Goal: Transaction & Acquisition: Download file/media

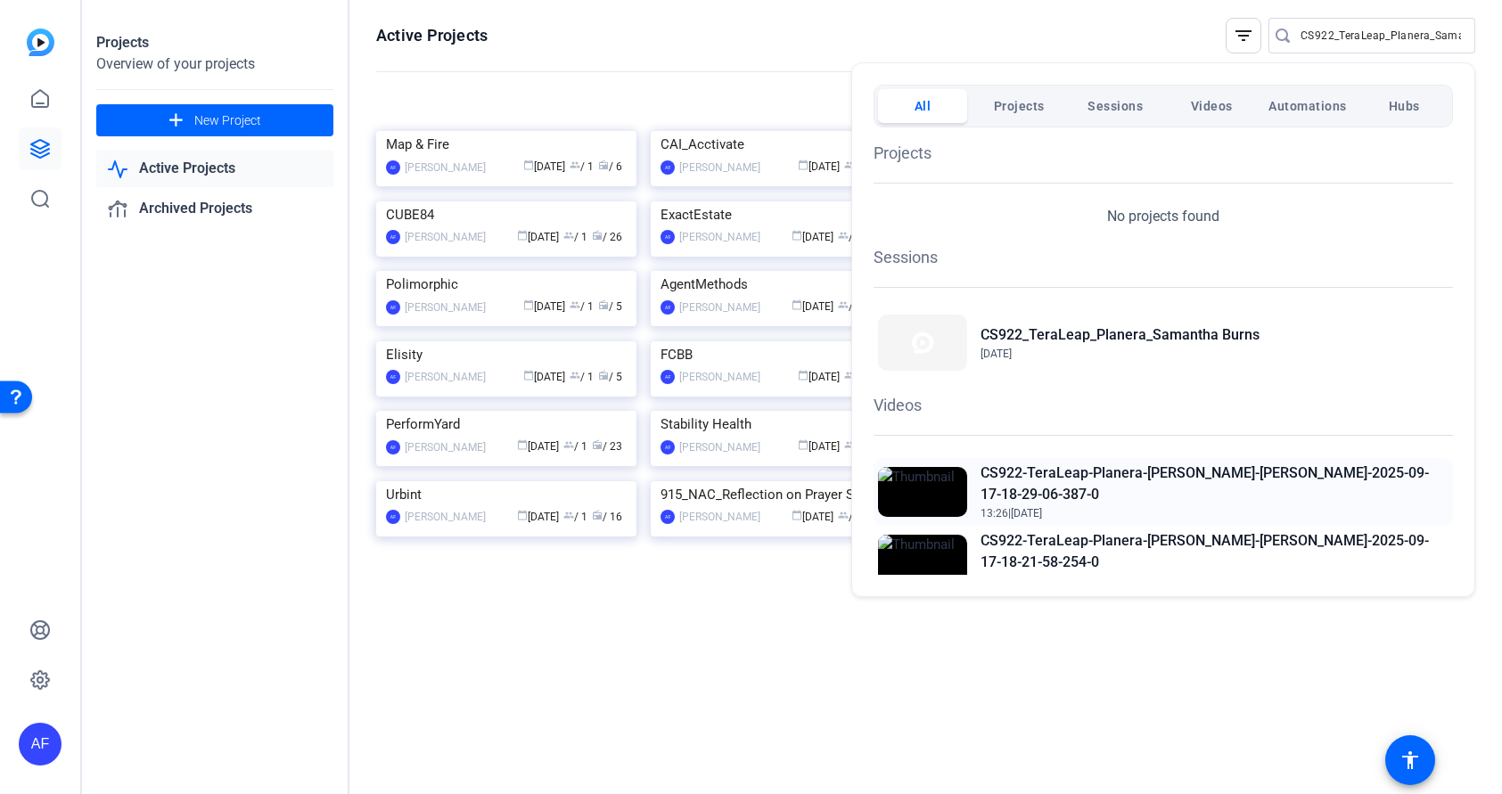
click at [1185, 478] on h2 "CS922-TeraLeap-Planera-[PERSON_NAME]-[PERSON_NAME]-2025-09-17-18-29-06-387-0" at bounding box center [1215, 484] width 468 height 43
click at [1394, 32] on div at bounding box center [751, 397] width 1502 height 794
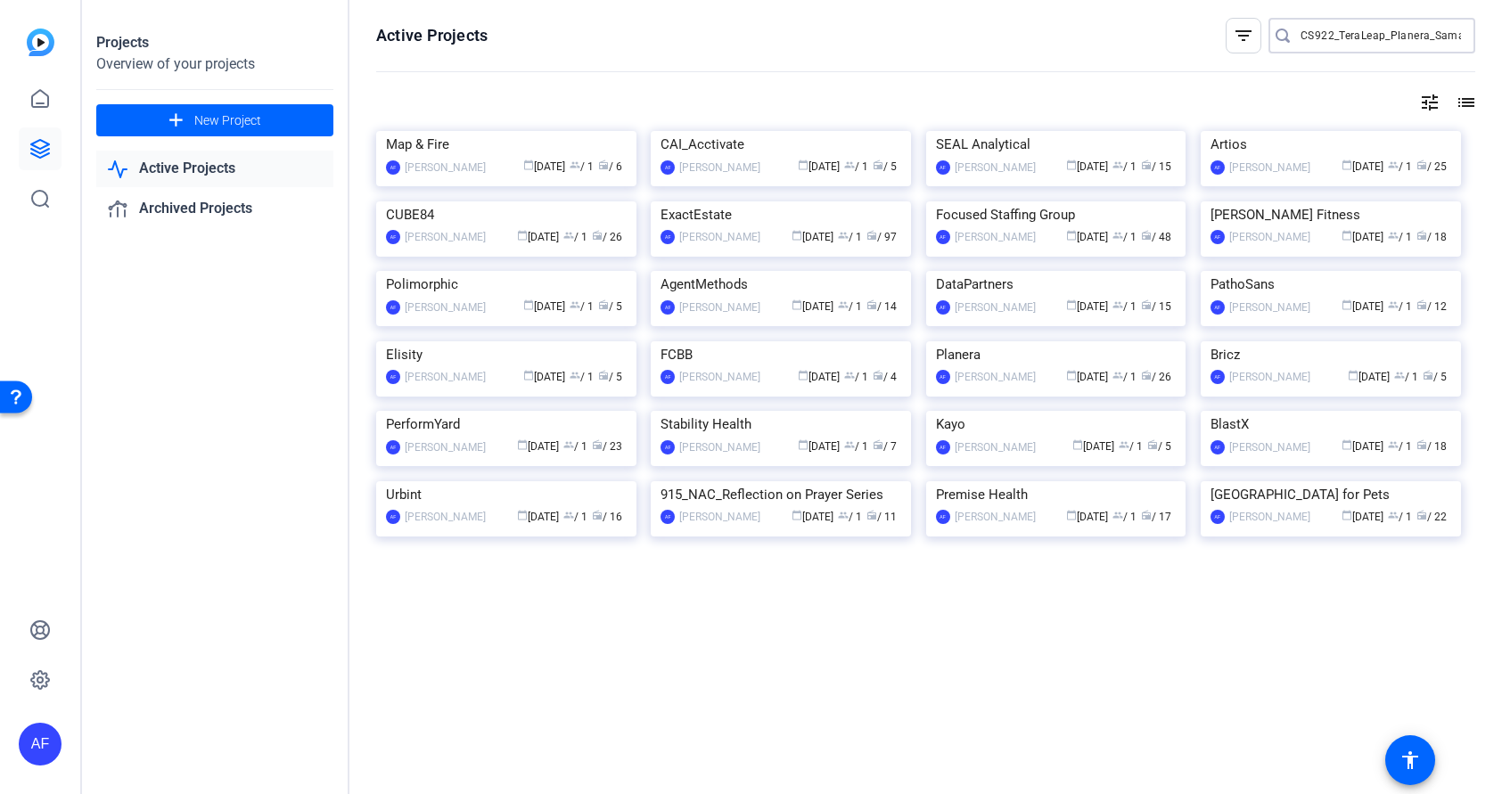
click at [1394, 32] on input "CS922_TeraLeap_Planera_Samantha Burns" at bounding box center [1381, 35] width 160 height 21
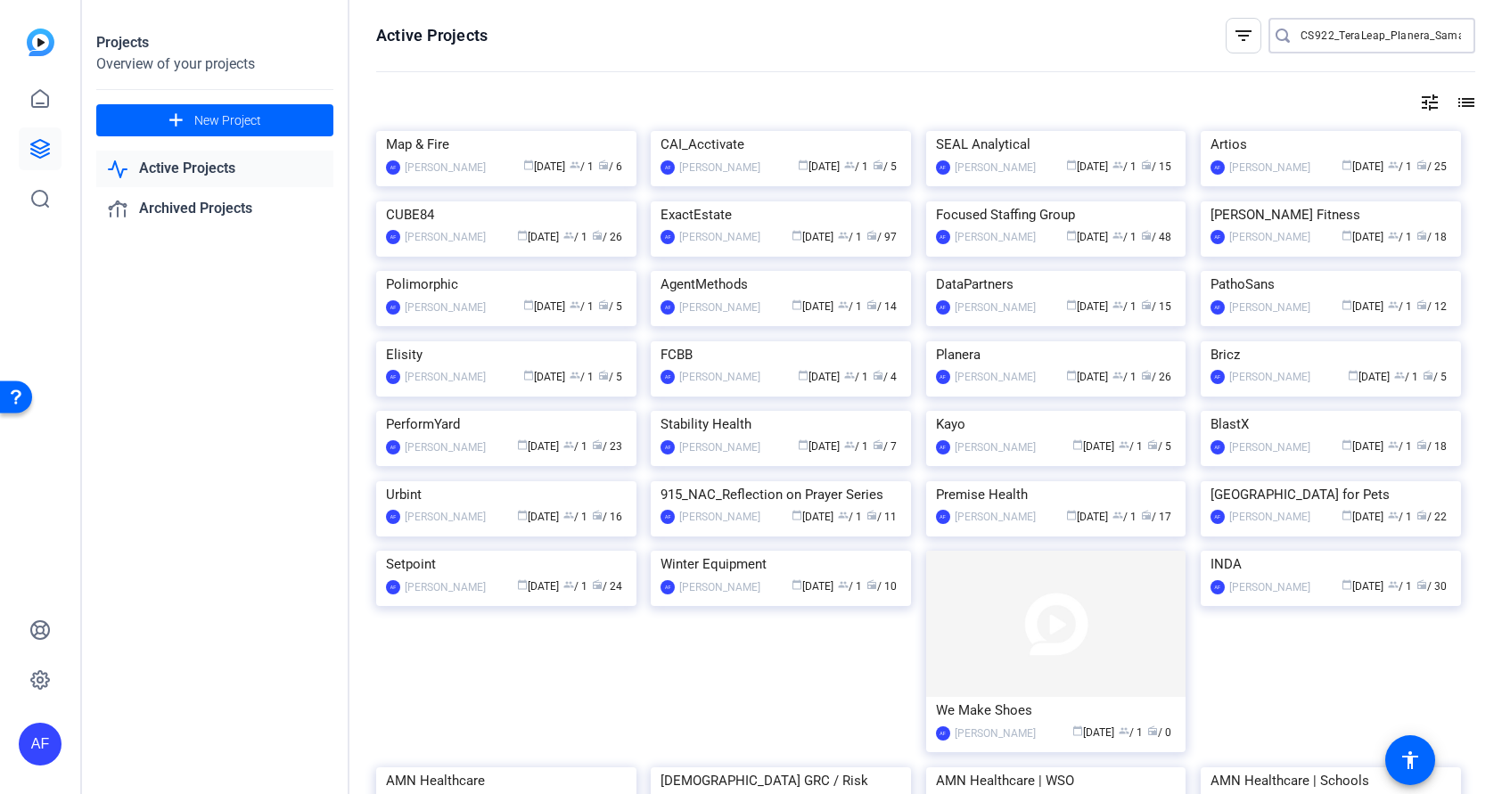
click at [1409, 39] on input "CS922_TeraLeap_Planera_Samantha Burns" at bounding box center [1381, 35] width 160 height 21
click at [1418, 35] on input "CS922_TeraLeap_Planera_Samantha Burns" at bounding box center [1381, 35] width 160 height 21
click at [1342, 40] on input "CS922_TeraLeap_Planera_Samantha Burns" at bounding box center [1381, 35] width 160 height 21
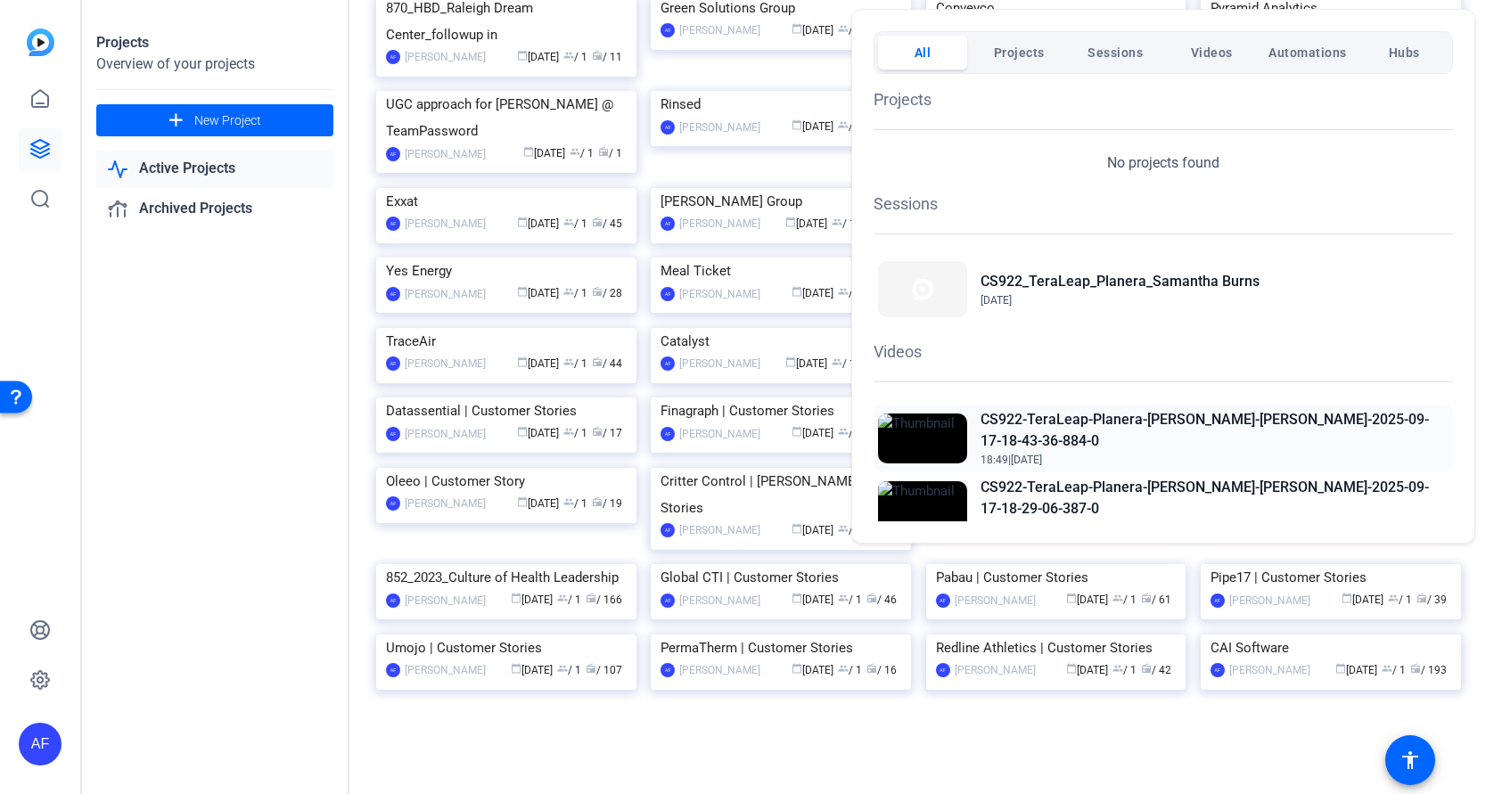
click at [1161, 417] on h2 "CS922-TeraLeap-Planera-[PERSON_NAME]-[PERSON_NAME]-2025-09-17-18-43-36-884-0" at bounding box center [1215, 430] width 468 height 43
click at [1482, 94] on div at bounding box center [751, 397] width 1502 height 794
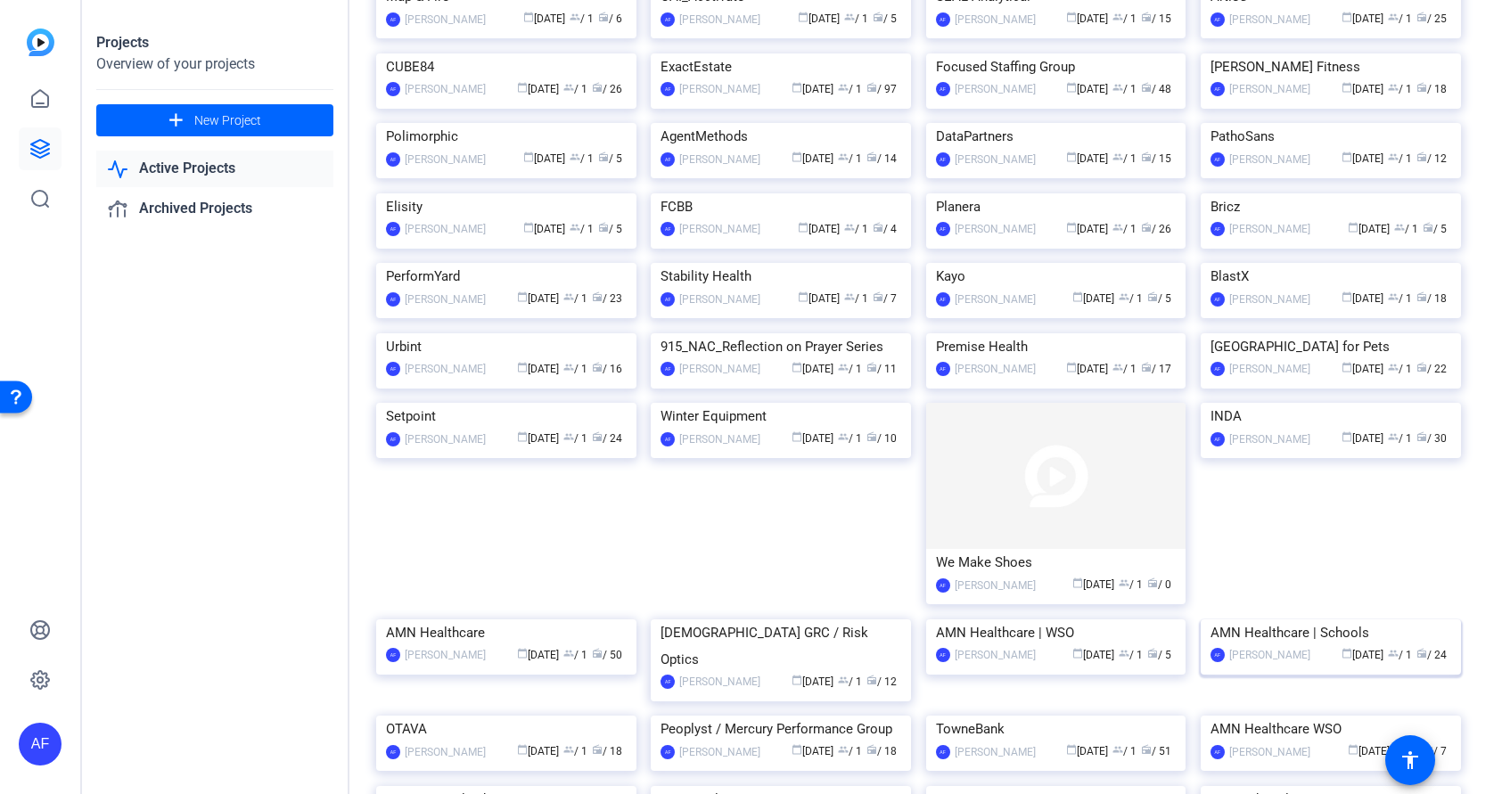
scroll to position [0, 0]
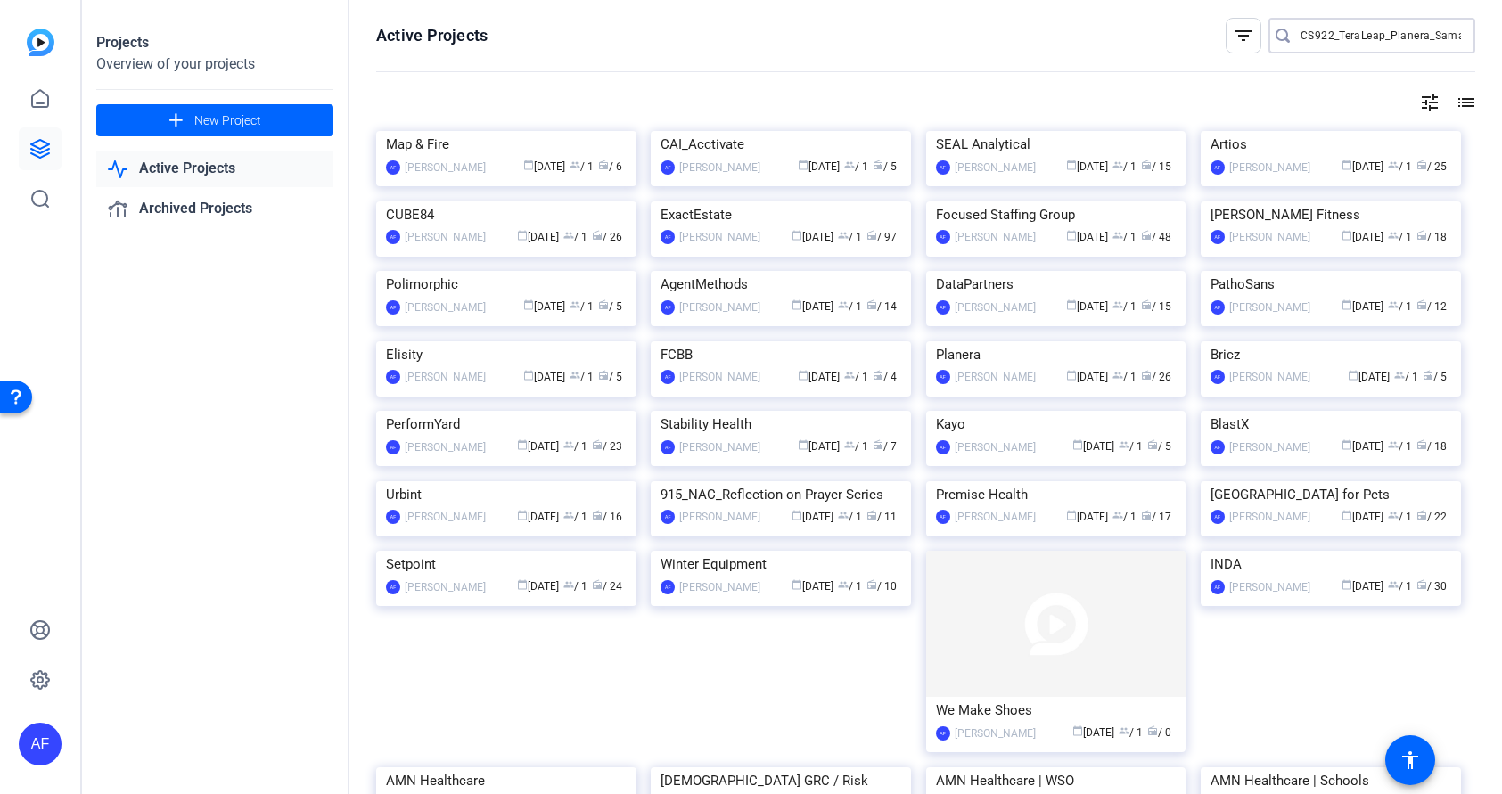
click at [1371, 28] on input "CS922_TeraLeap_Planera_Samantha Burns" at bounding box center [1381, 35] width 160 height 21
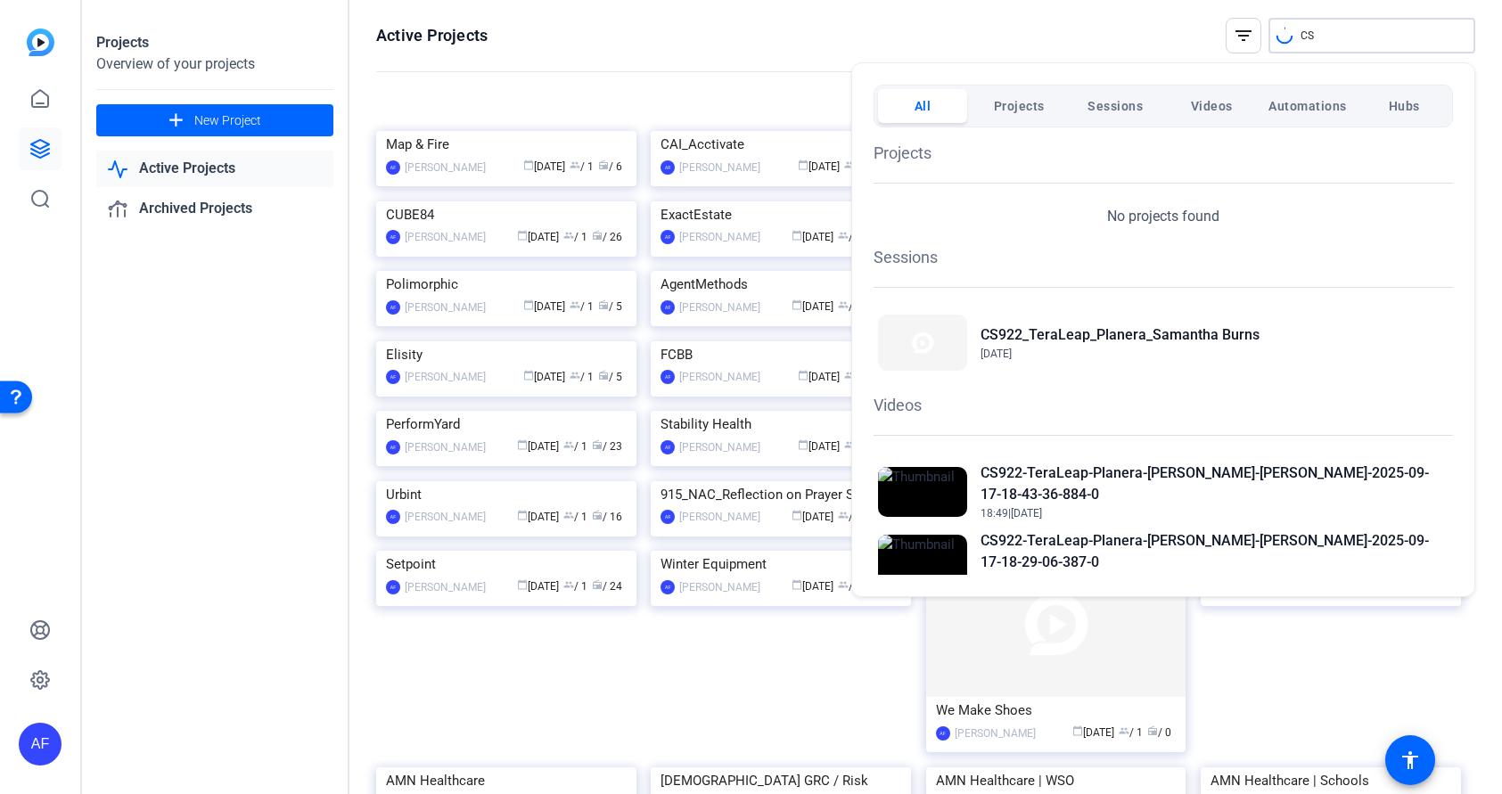
type input "C"
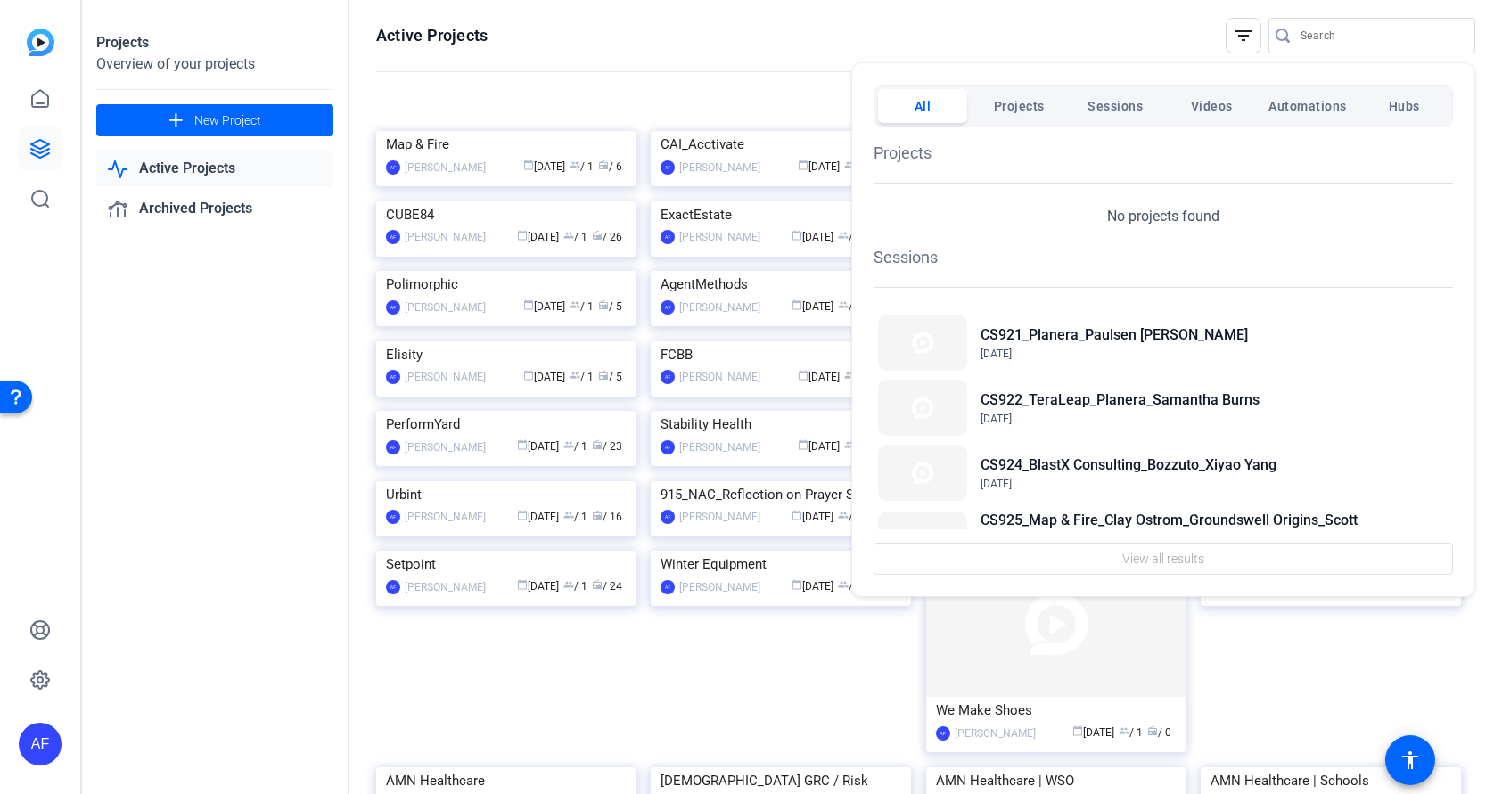
click at [1316, 35] on div at bounding box center [751, 397] width 1502 height 794
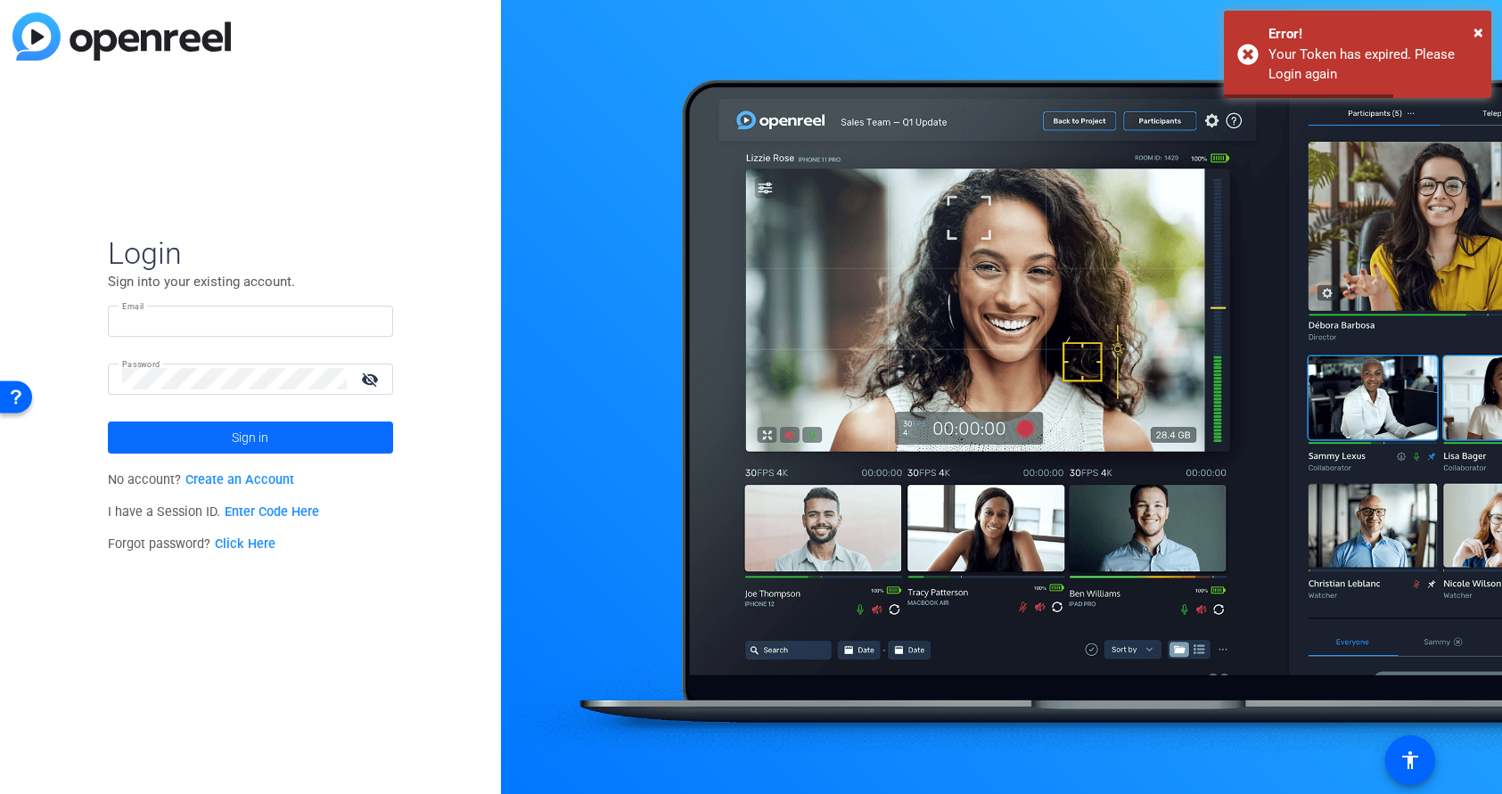
type input "team@yourlocalstudio.com"
click at [269, 442] on span at bounding box center [250, 437] width 285 height 43
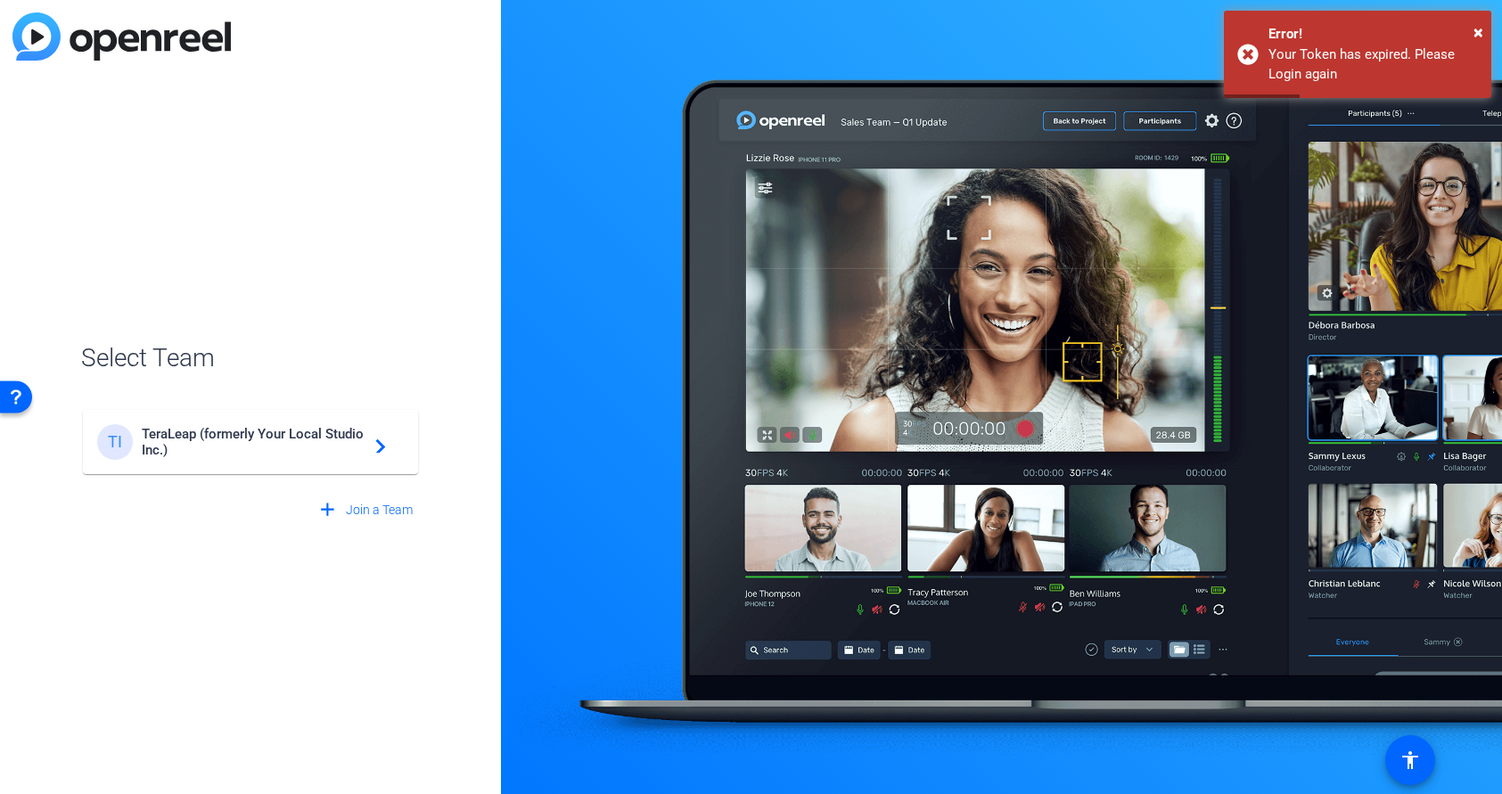
click at [270, 443] on span "TeraLeap (formerly Your Local Studio Inc.)" at bounding box center [253, 442] width 223 height 32
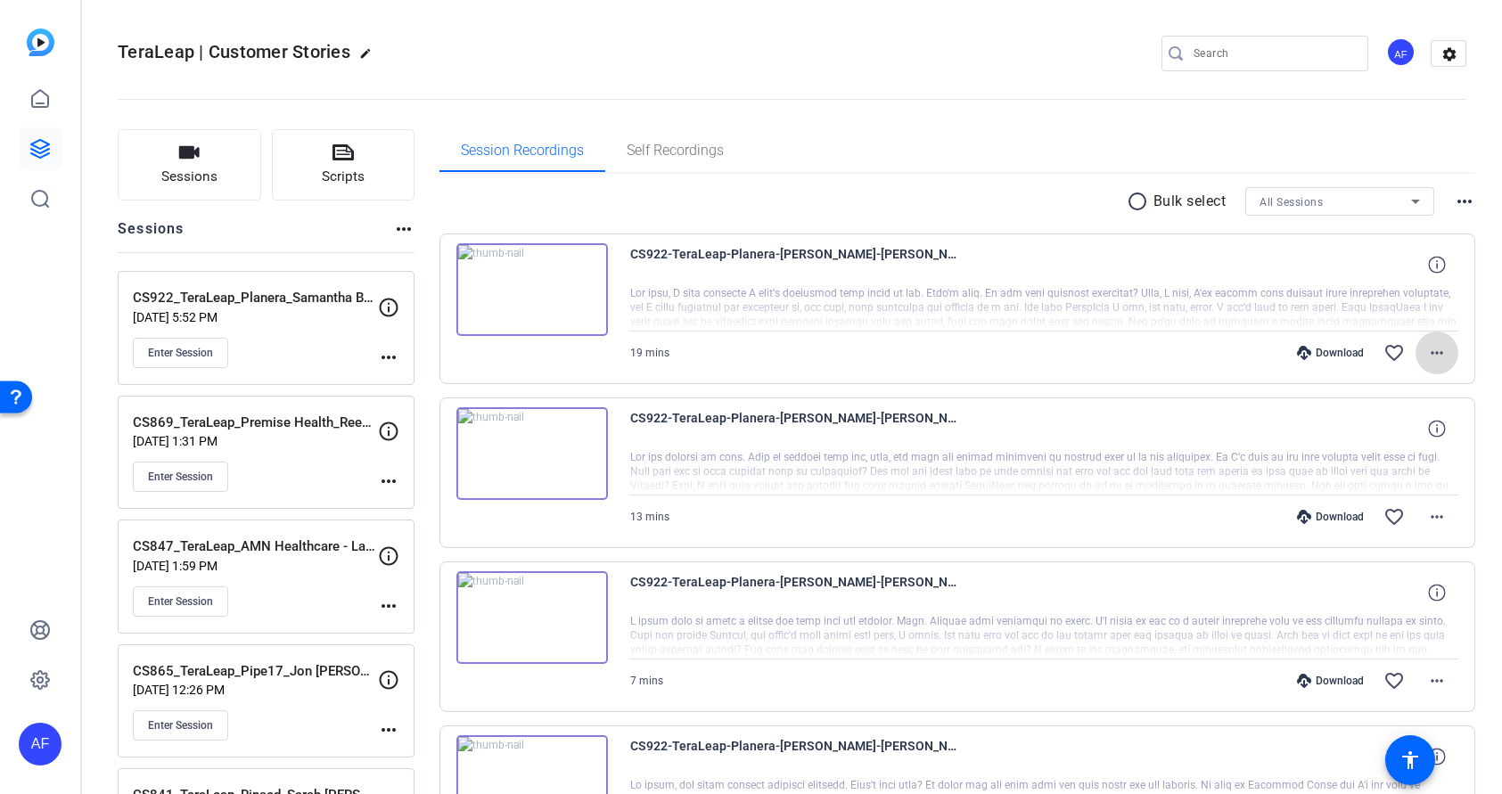
click at [1437, 352] on mat-icon "more_horiz" at bounding box center [1436, 352] width 21 height 21
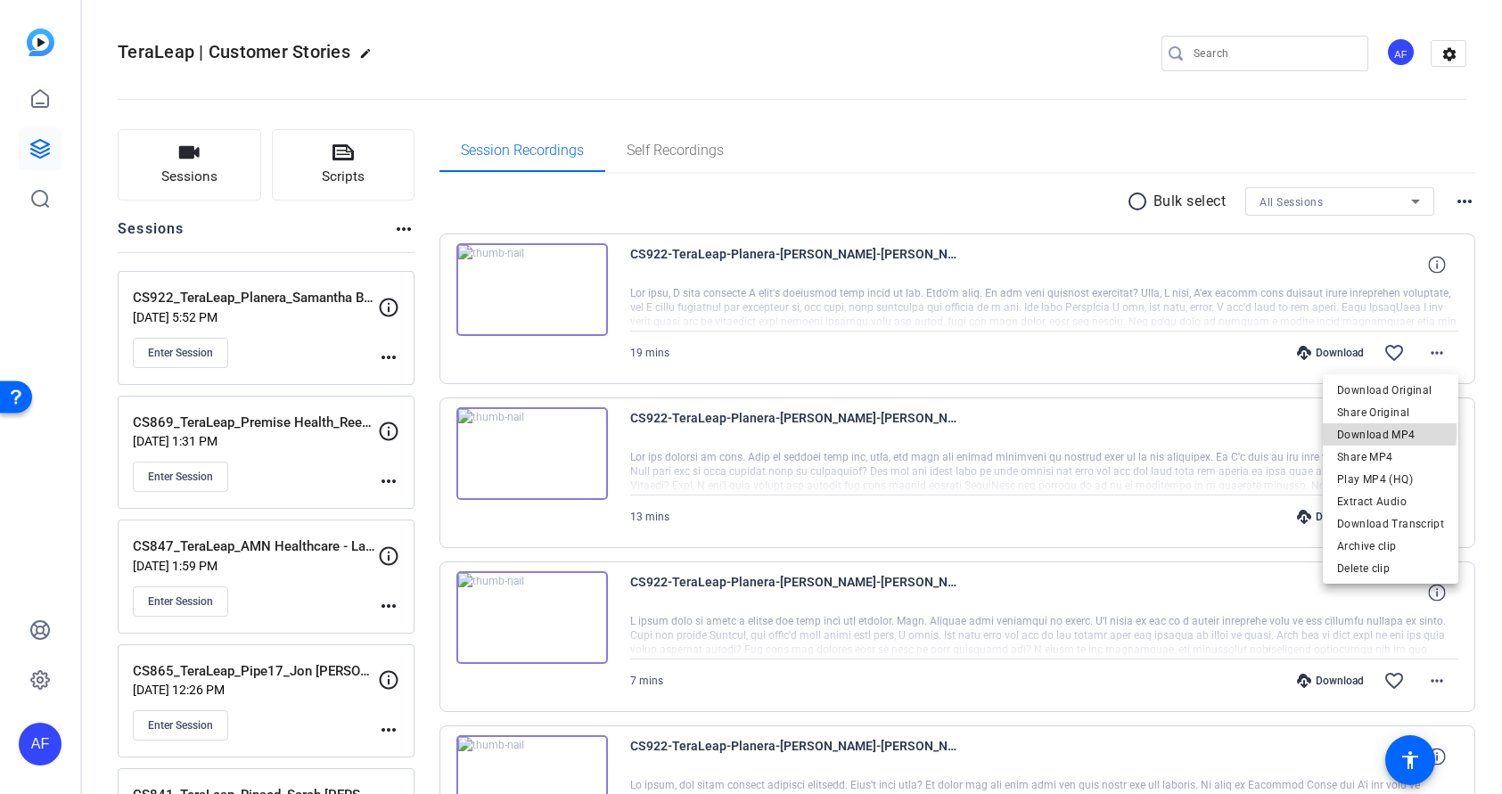
click at [1372, 433] on span "Download MP4" at bounding box center [1390, 434] width 107 height 21
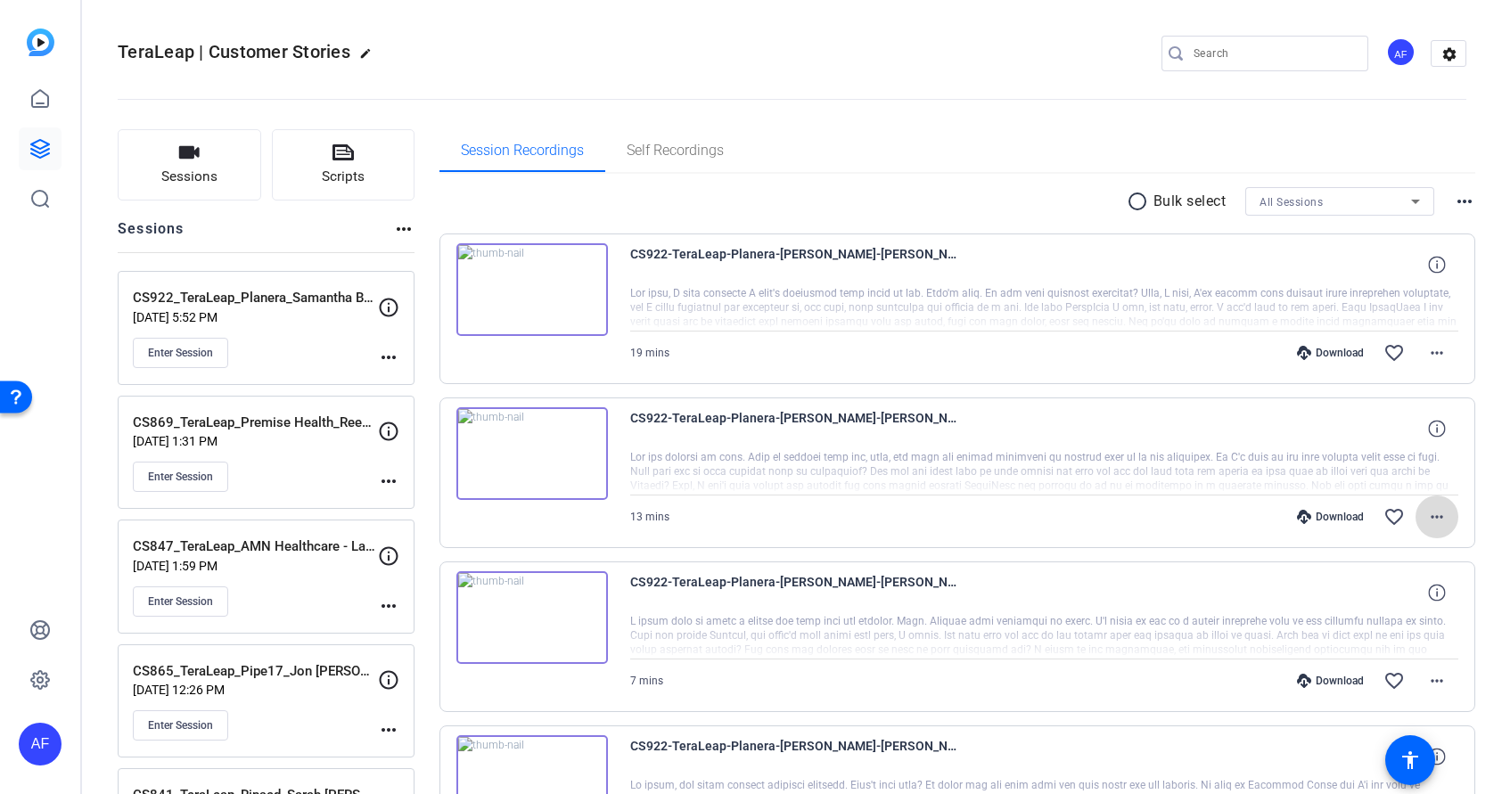
click at [1438, 516] on mat-icon "more_horiz" at bounding box center [1436, 516] width 21 height 21
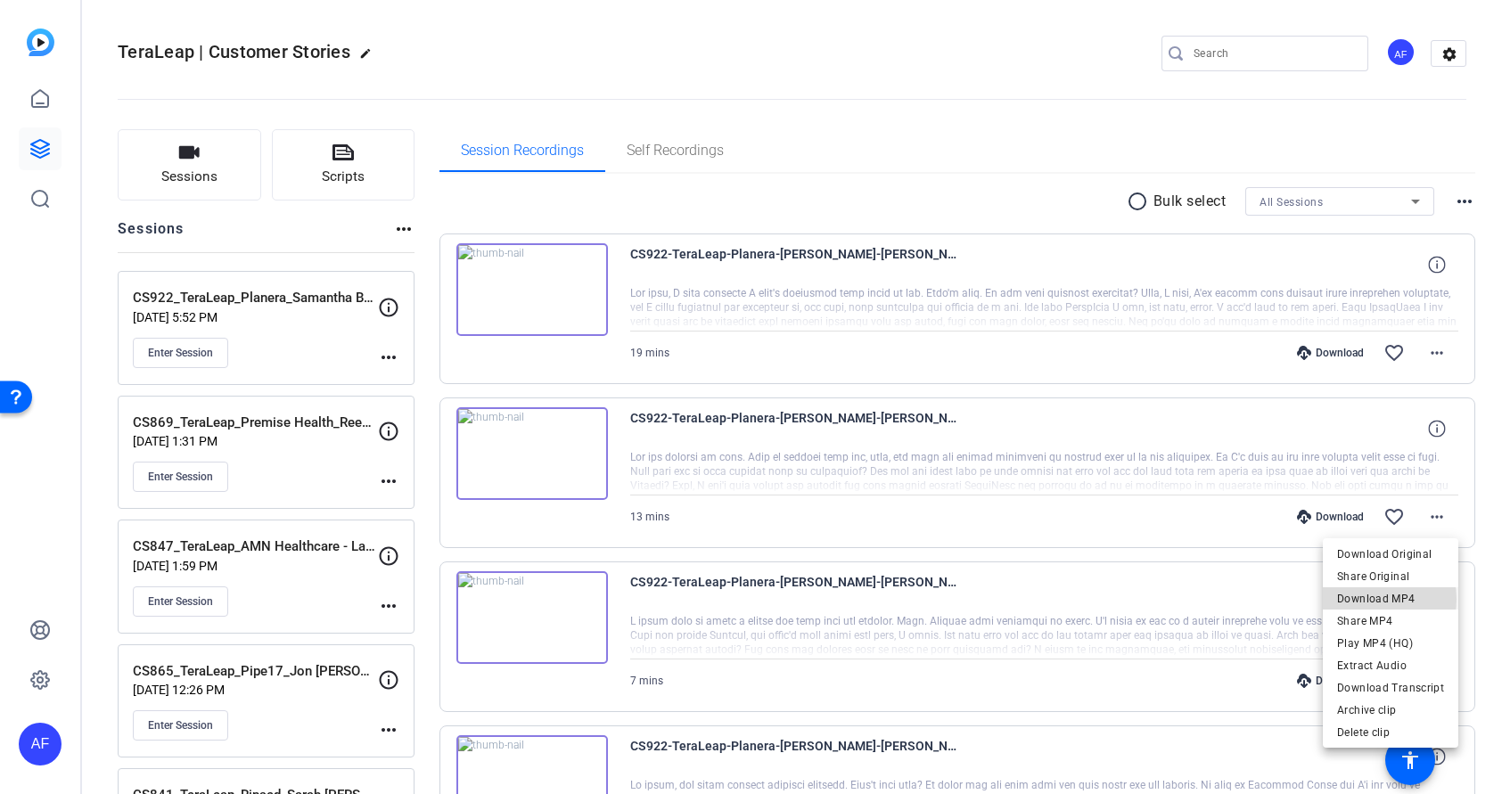
click at [1373, 599] on span "Download MP4" at bounding box center [1390, 598] width 107 height 21
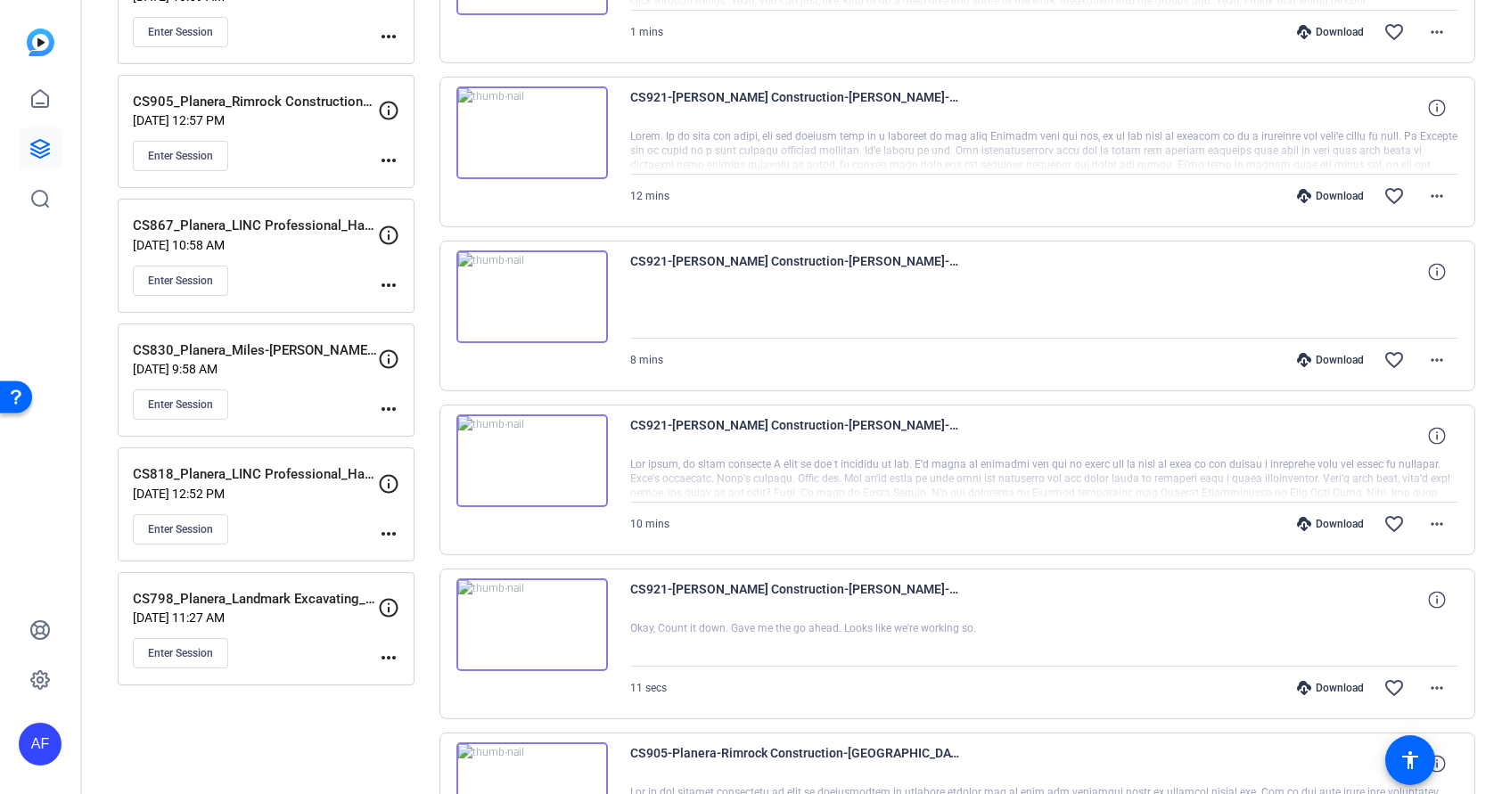
scroll to position [749, 0]
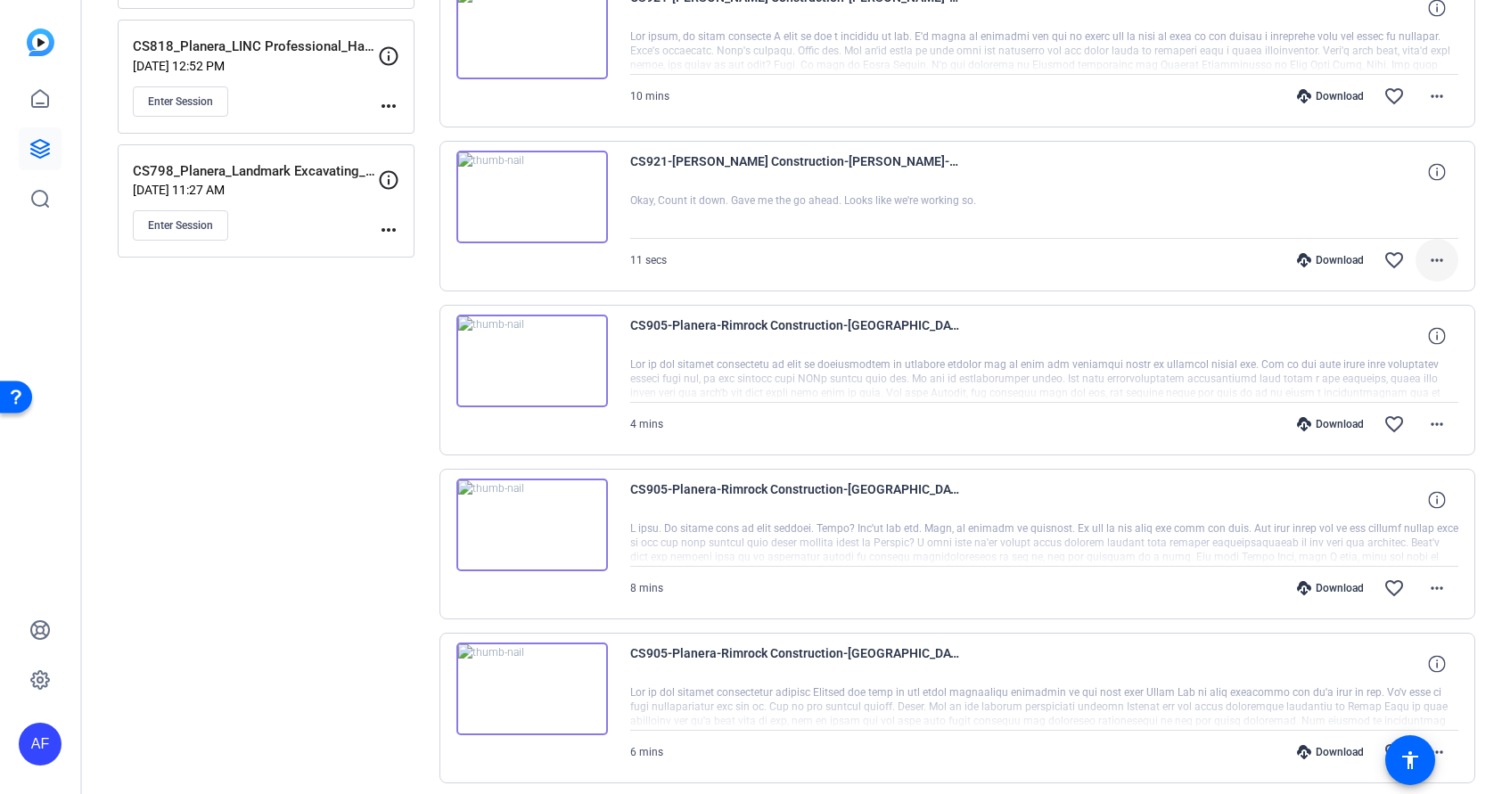
click at [1436, 260] on mat-icon "more_horiz" at bounding box center [1436, 260] width 21 height 21
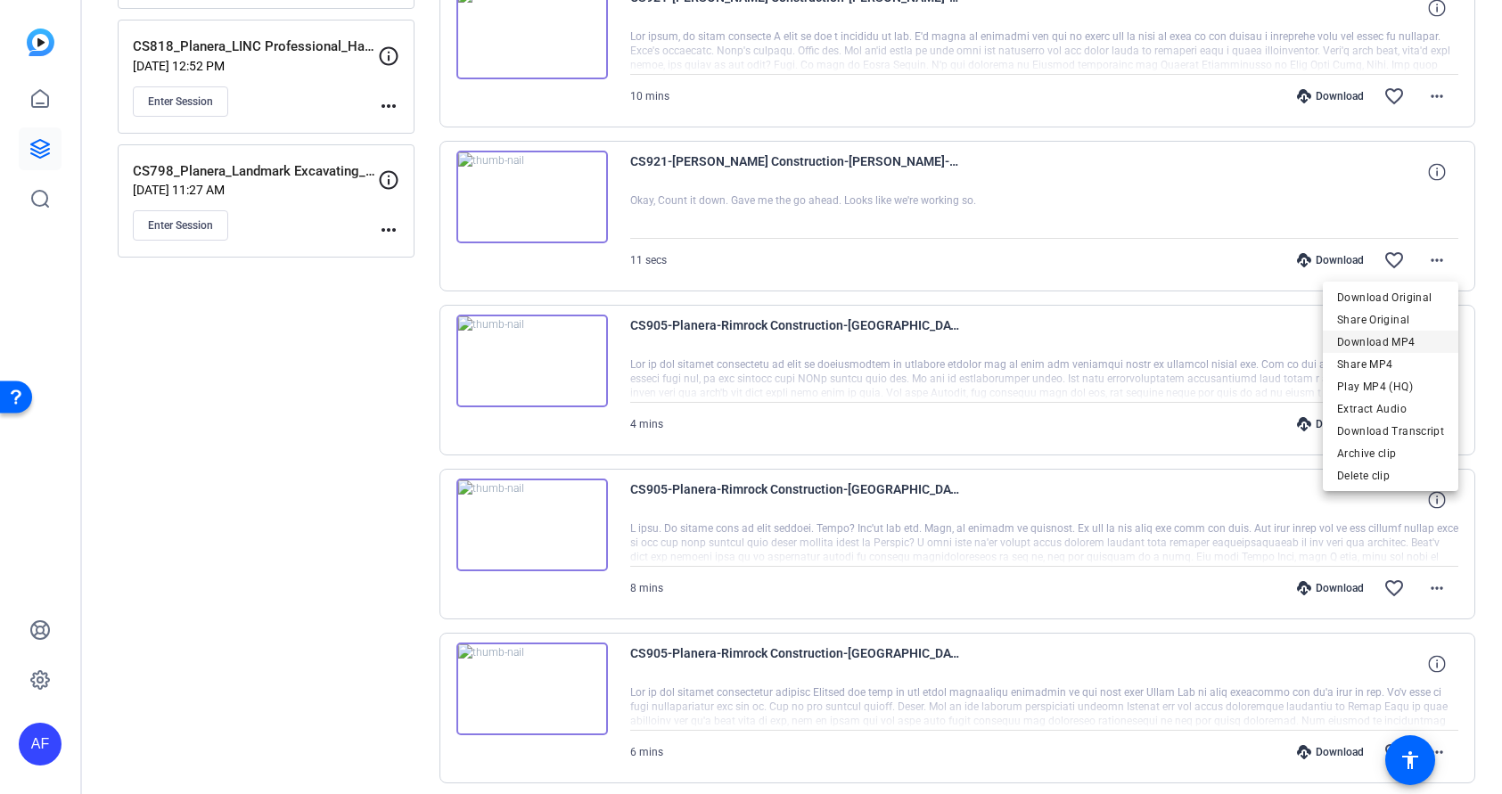
click at [1403, 340] on span "Download MP4" at bounding box center [1390, 342] width 107 height 21
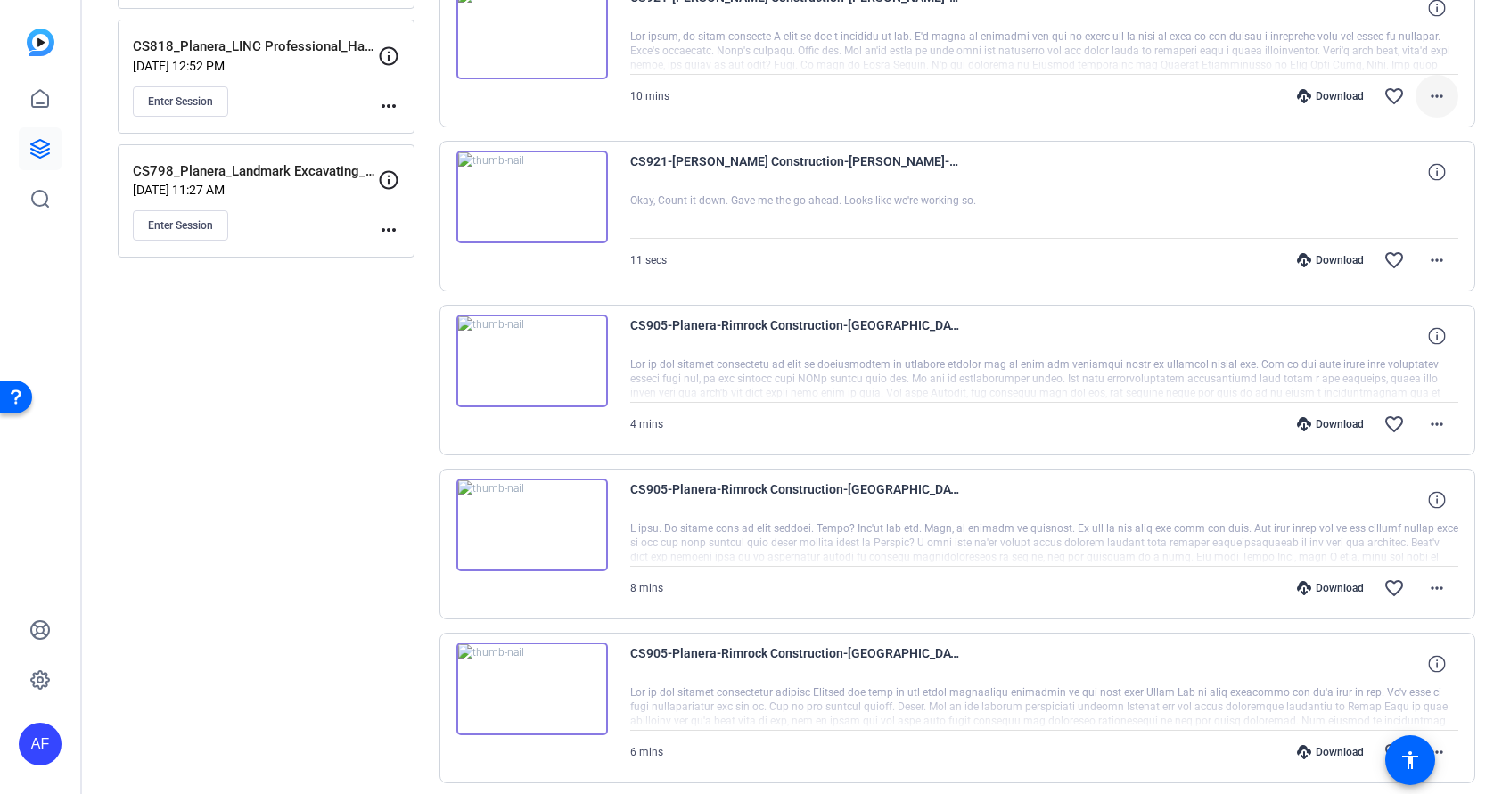
click at [1438, 94] on mat-icon "more_horiz" at bounding box center [1436, 96] width 21 height 21
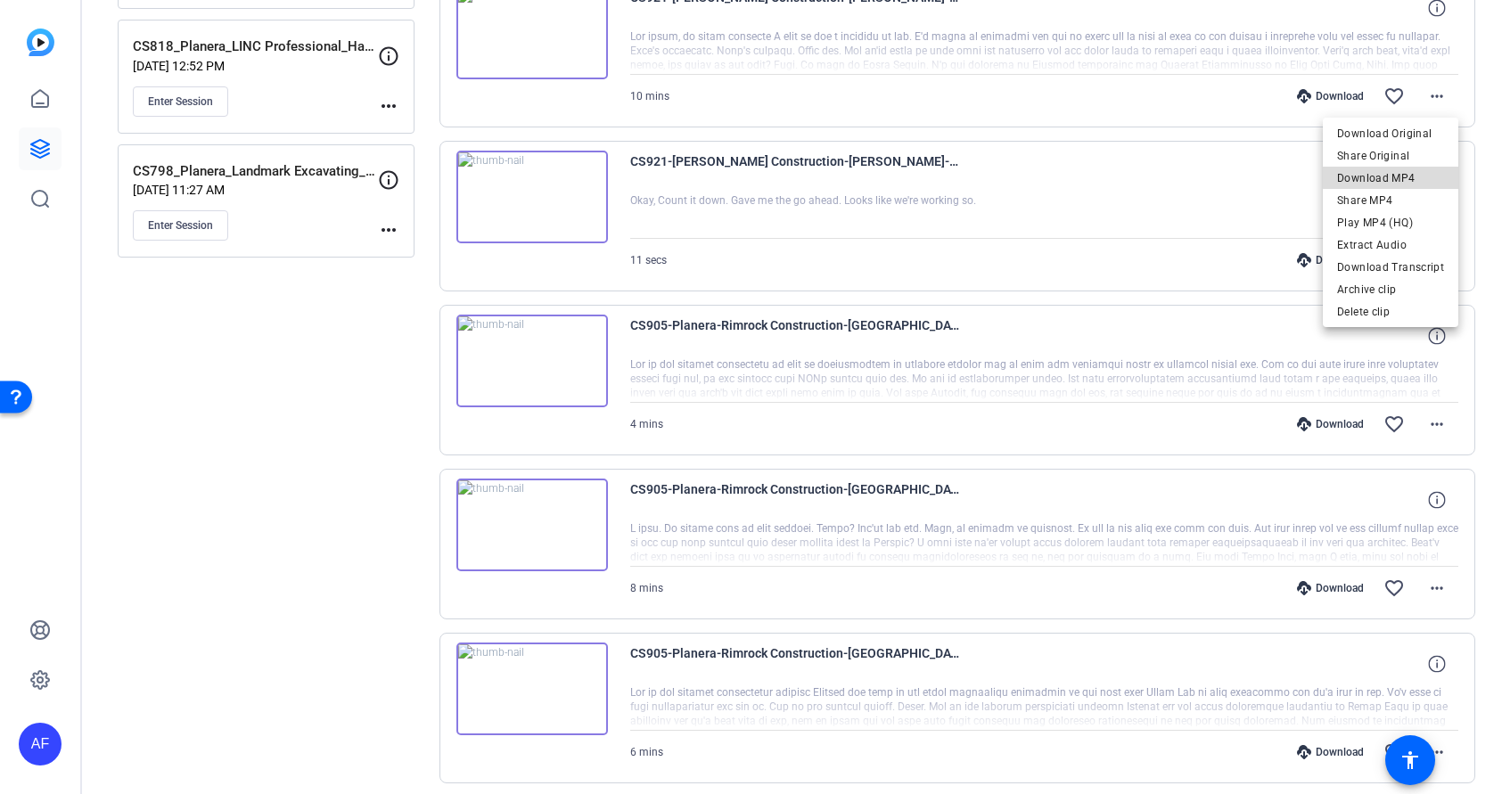
click at [1406, 177] on span "Download MP4" at bounding box center [1390, 178] width 107 height 21
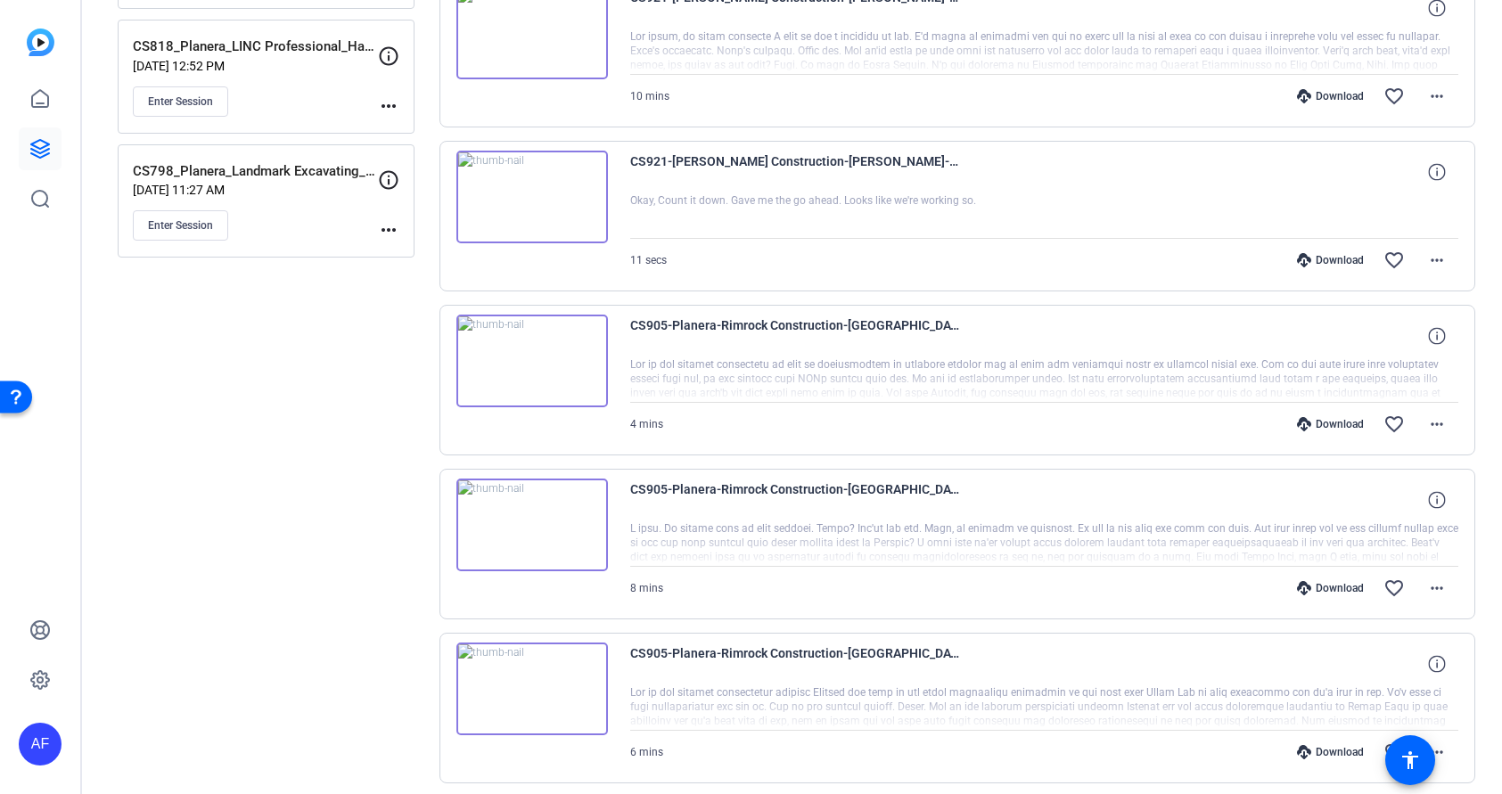
scroll to position [535, 0]
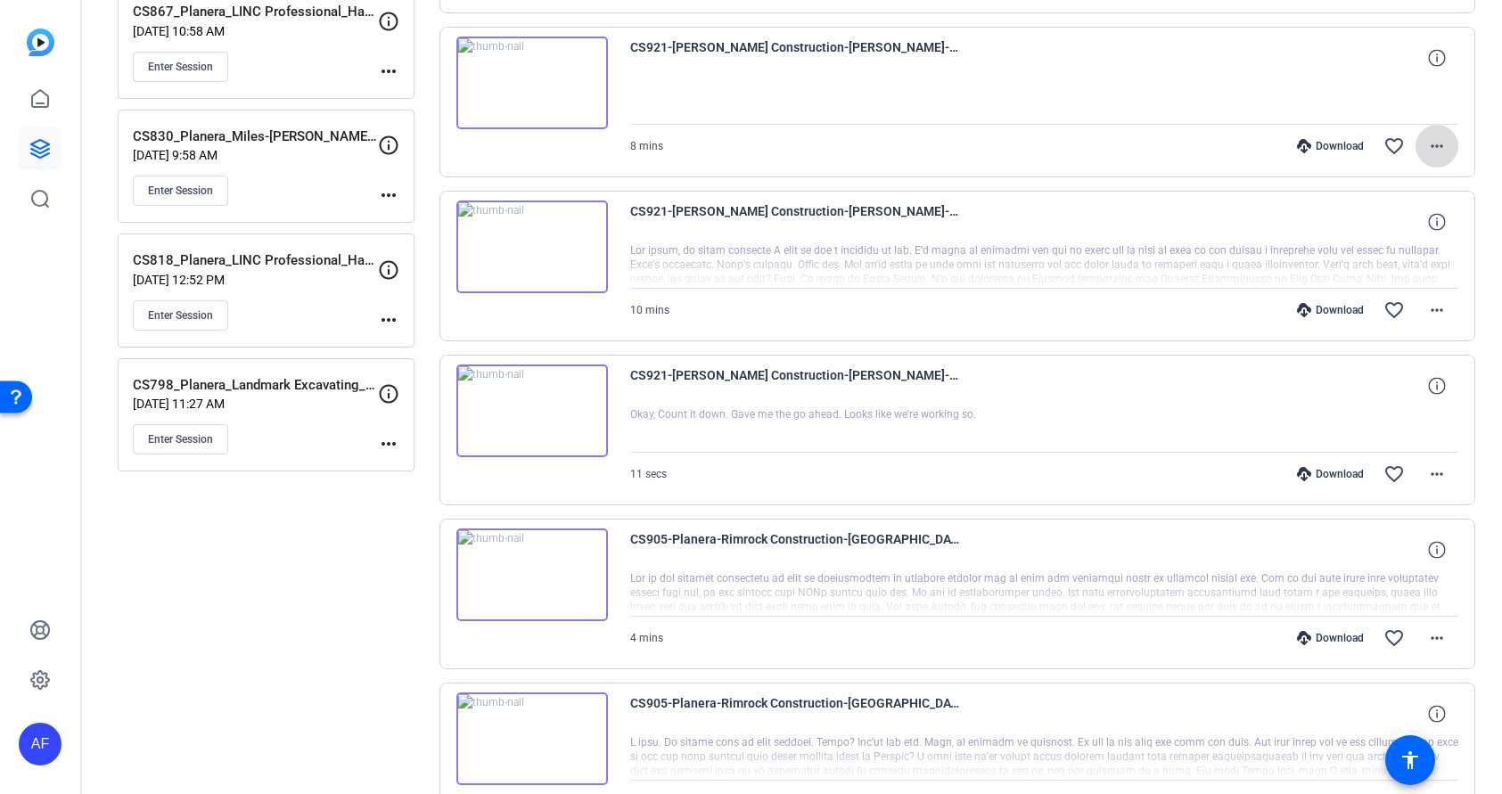
click at [1433, 142] on mat-icon "more_horiz" at bounding box center [1436, 145] width 21 height 21
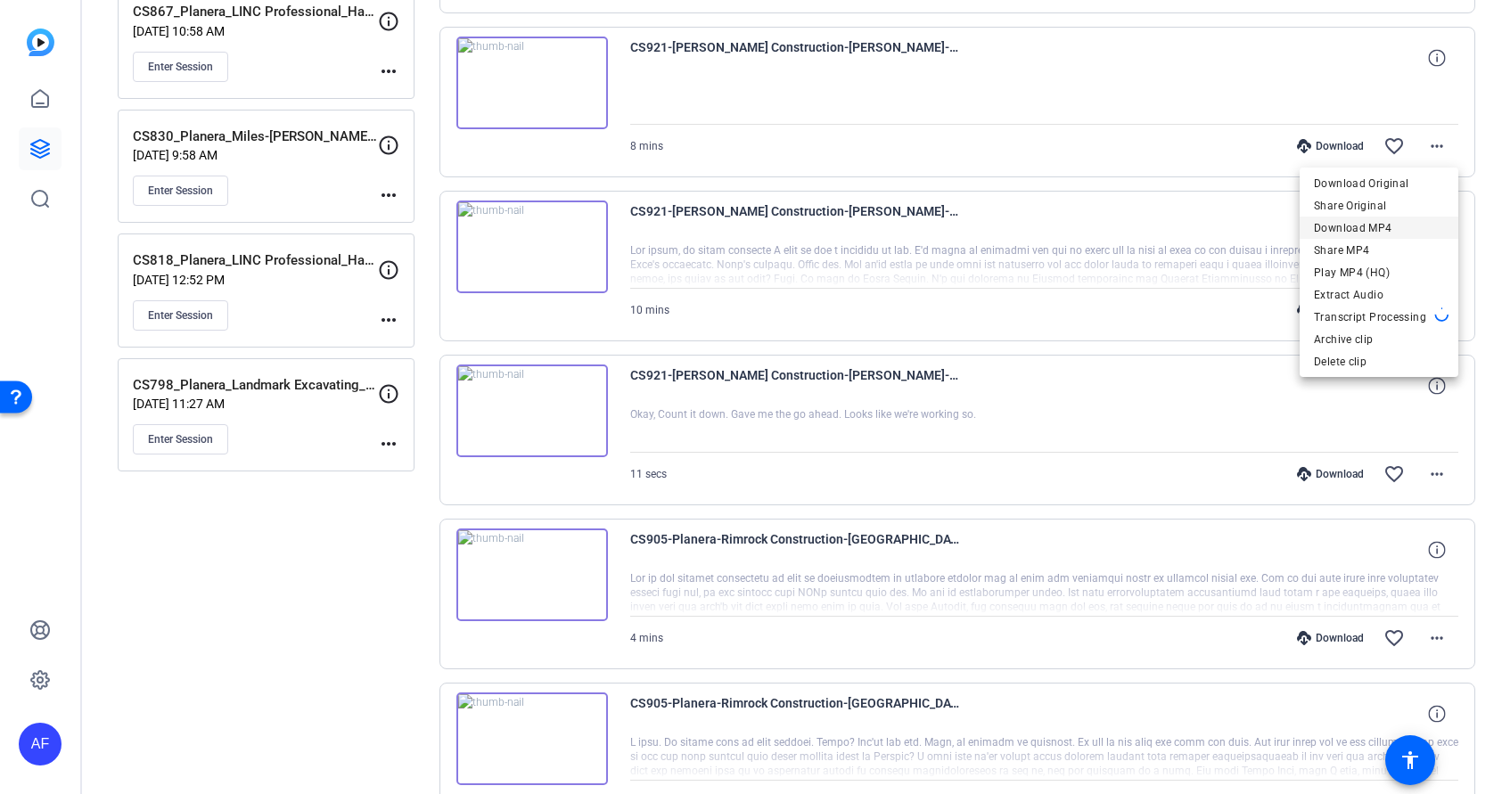
click at [1355, 229] on span "Download MP4" at bounding box center [1379, 228] width 130 height 21
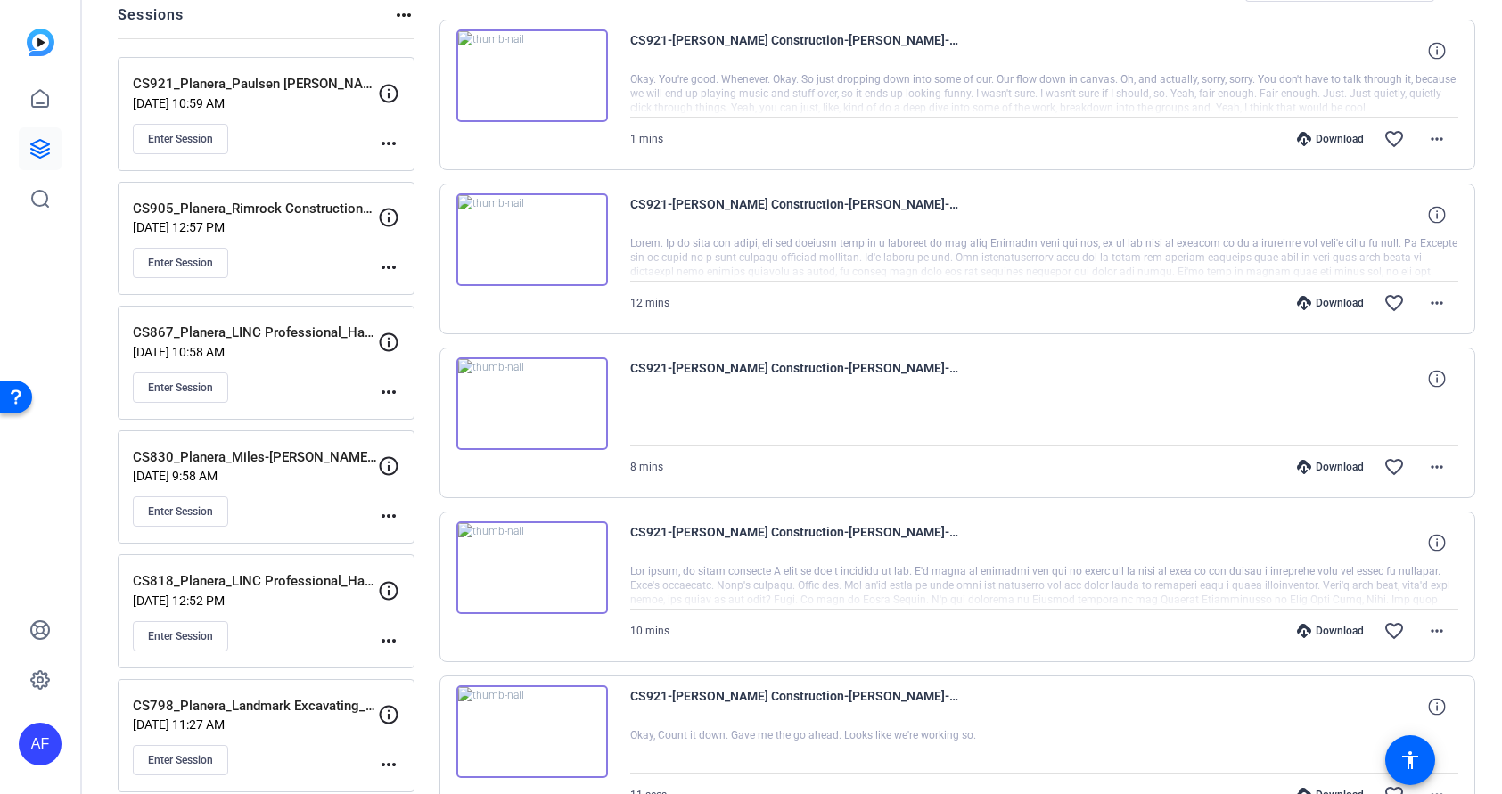
scroll to position [107, 0]
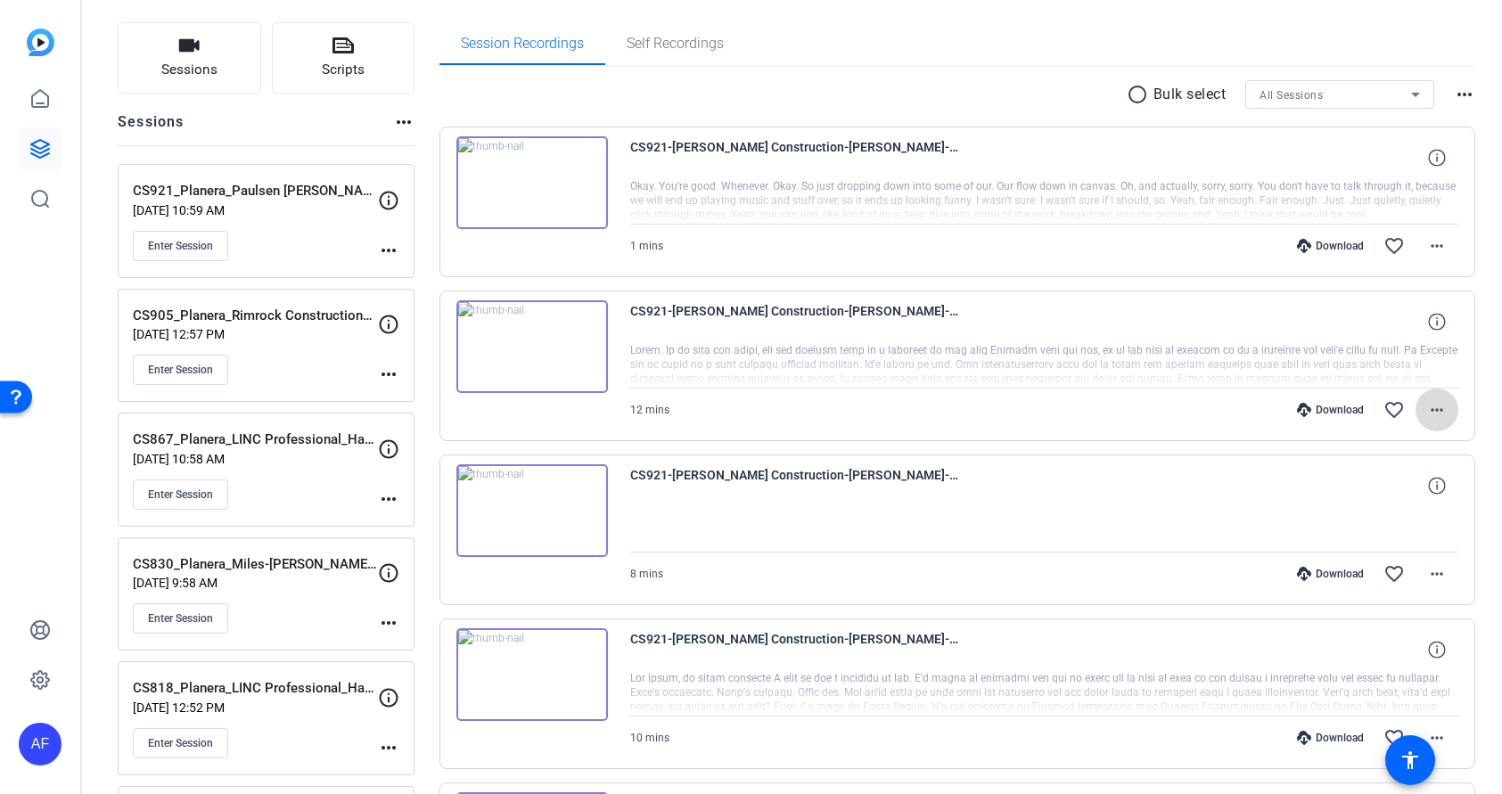
click at [1437, 406] on mat-icon "more_horiz" at bounding box center [1436, 409] width 21 height 21
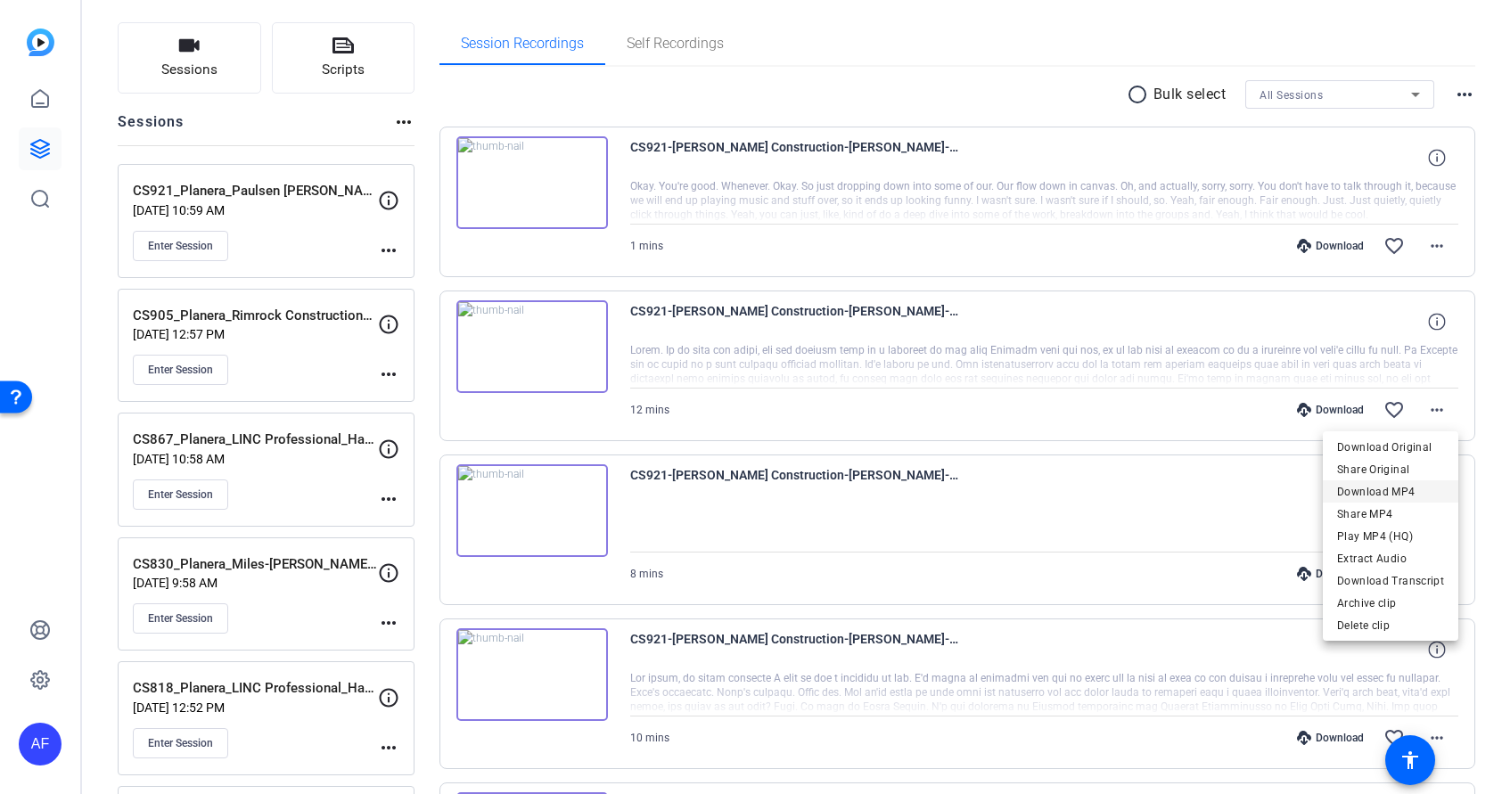
click at [1374, 496] on span "Download MP4" at bounding box center [1390, 491] width 107 height 21
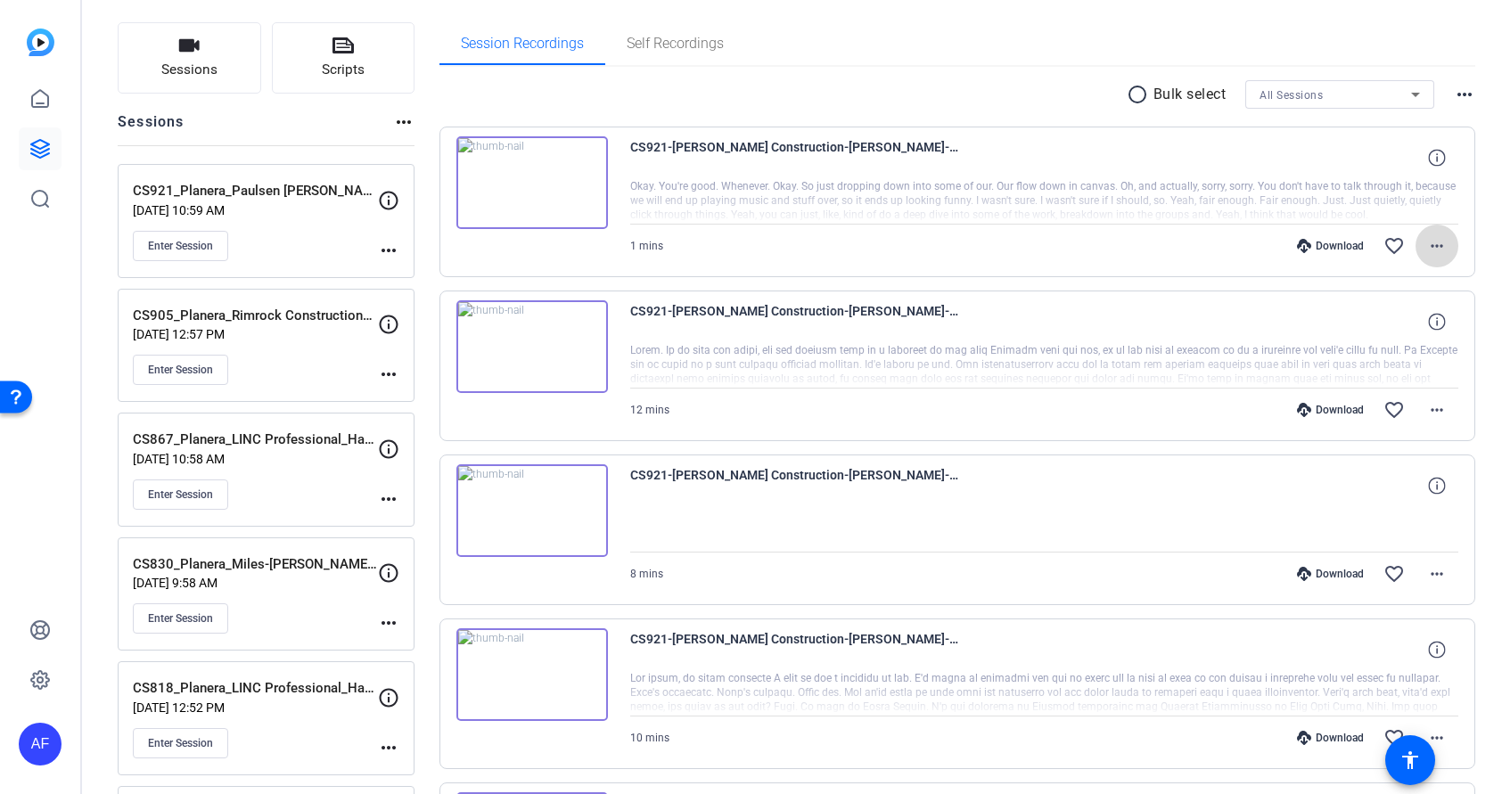
click at [1433, 244] on mat-icon "more_horiz" at bounding box center [1436, 245] width 21 height 21
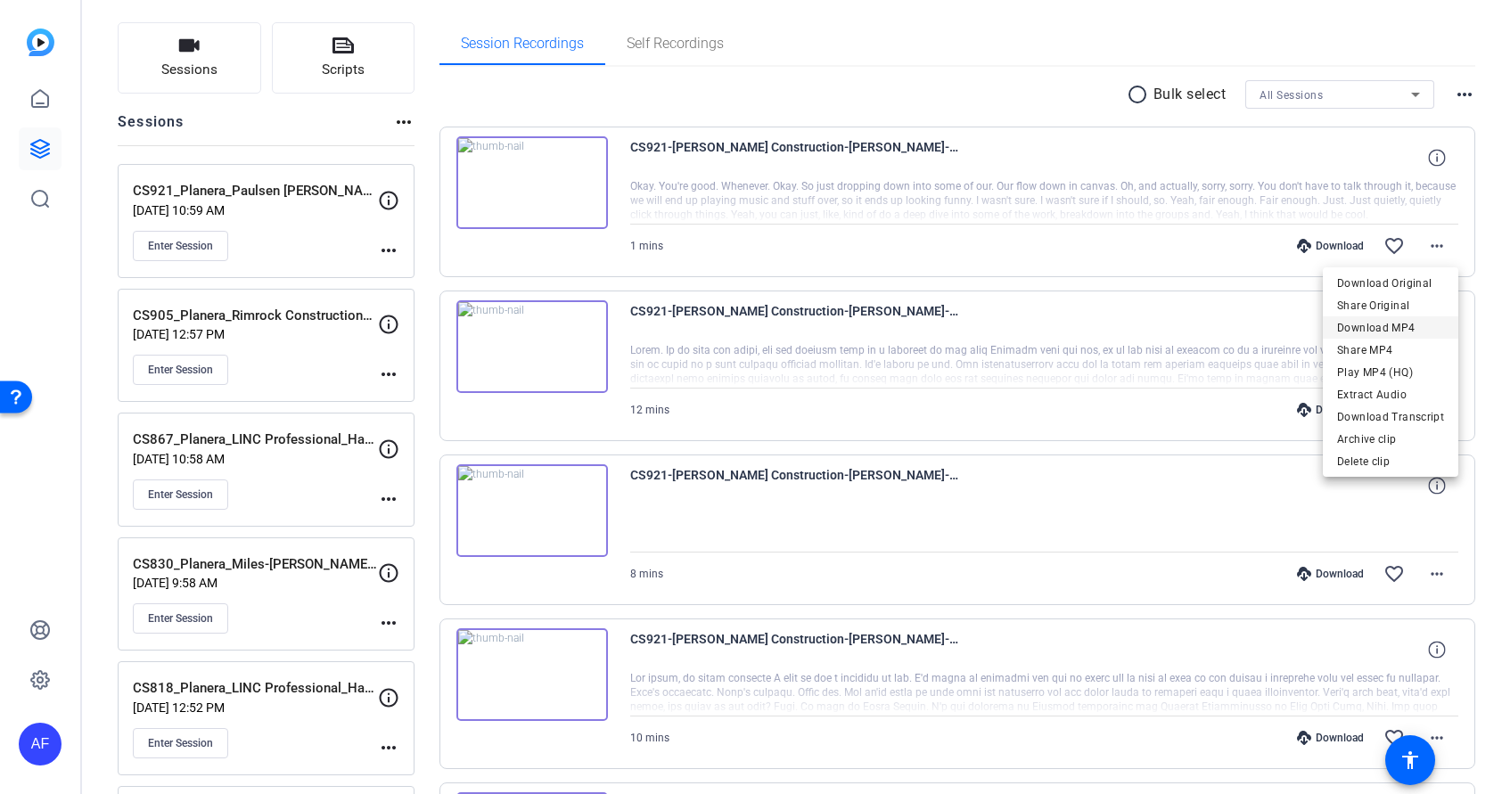
click at [1384, 326] on span "Download MP4" at bounding box center [1390, 327] width 107 height 21
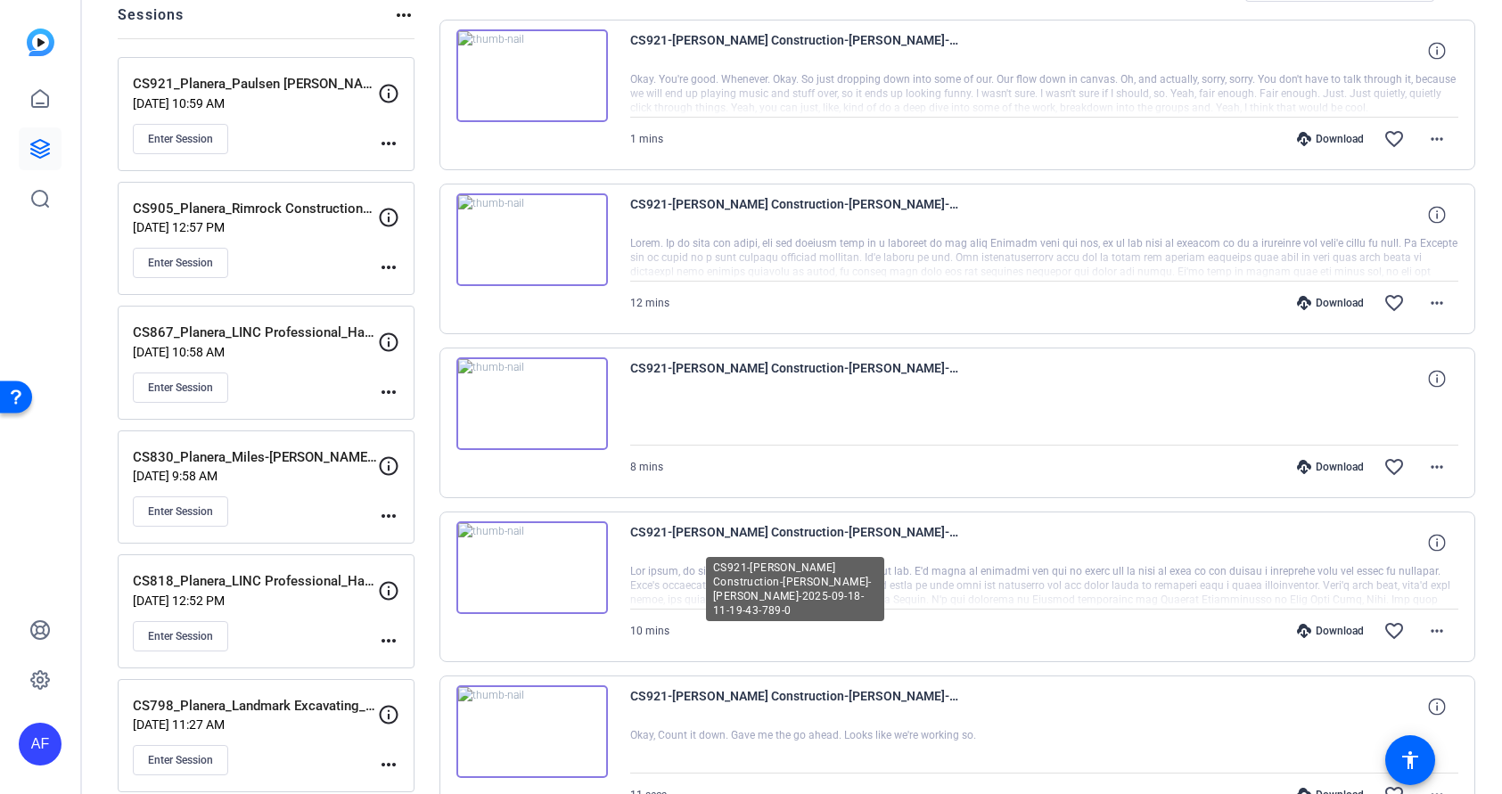
scroll to position [321, 0]
